Goal: Task Accomplishment & Management: Manage account settings

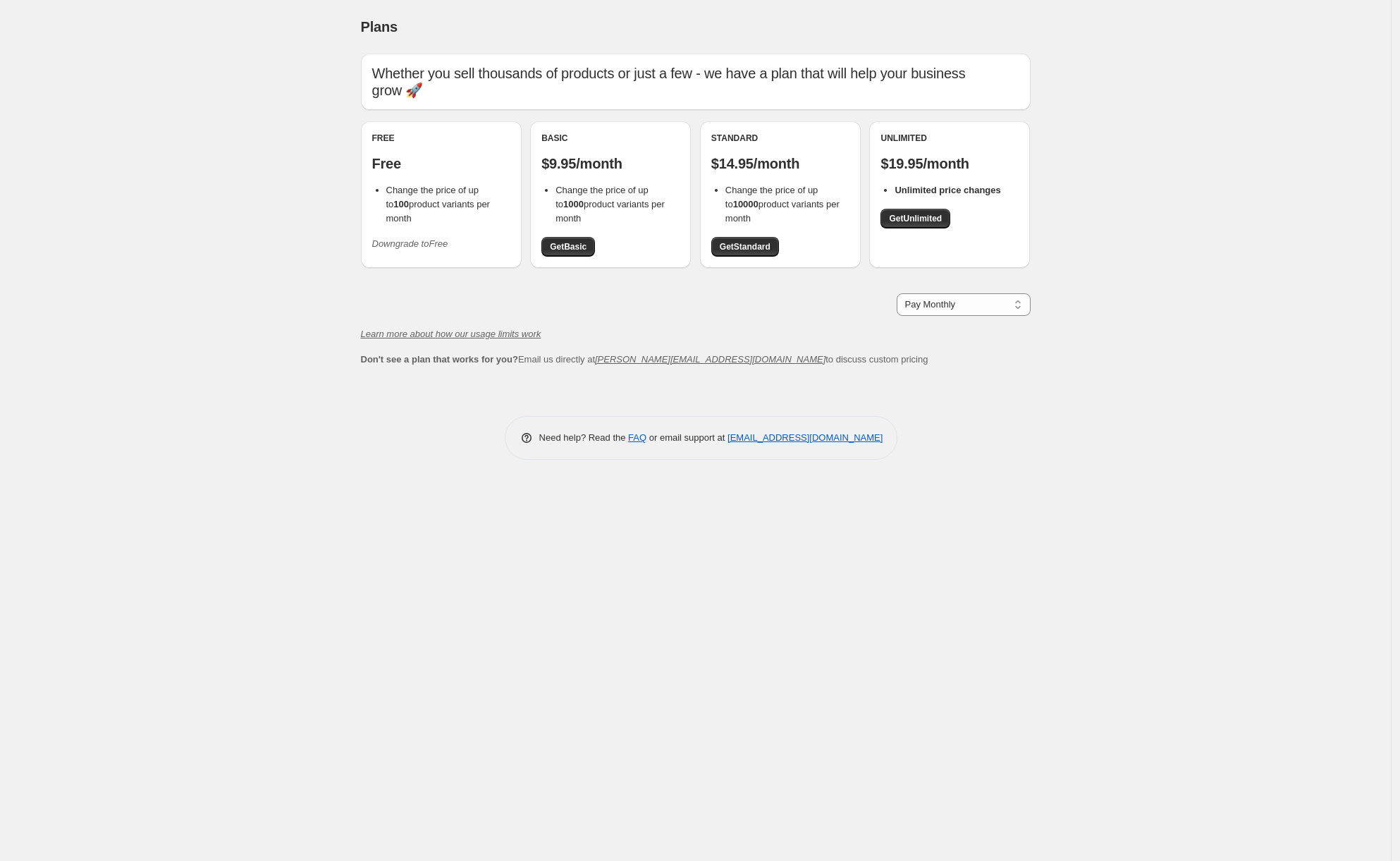
click at [440, 238] on icon "Downgrade to Free" at bounding box center [410, 244] width 76 height 10
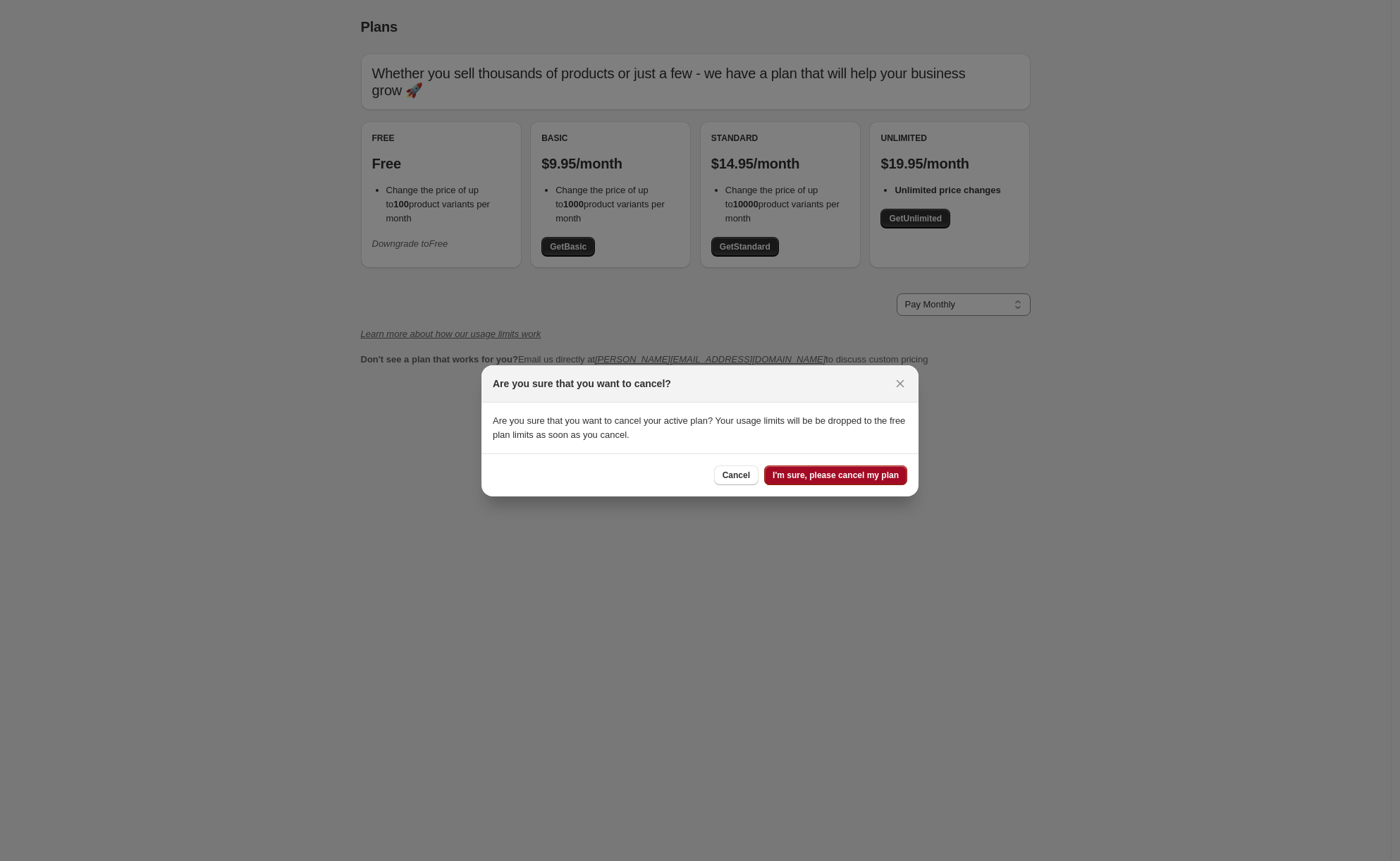
click at [817, 478] on span "I'm sure, please cancel my plan" at bounding box center [835, 475] width 127 height 11
